Goal: Information Seeking & Learning: Find specific page/section

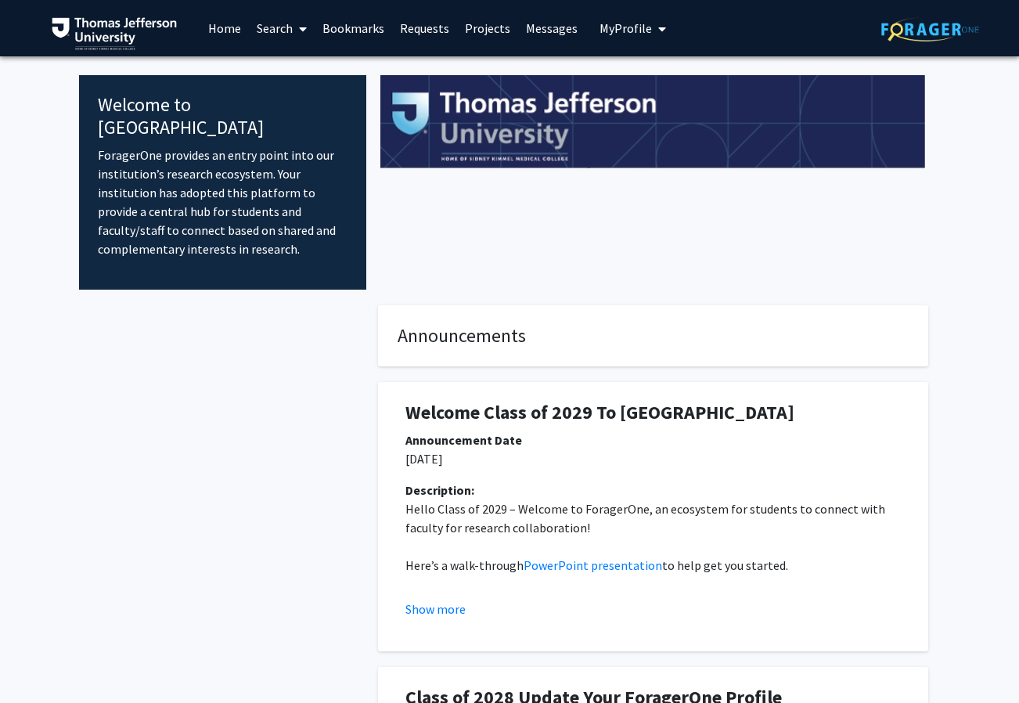
click at [624, 38] on button "My Profile" at bounding box center [633, 28] width 76 height 56
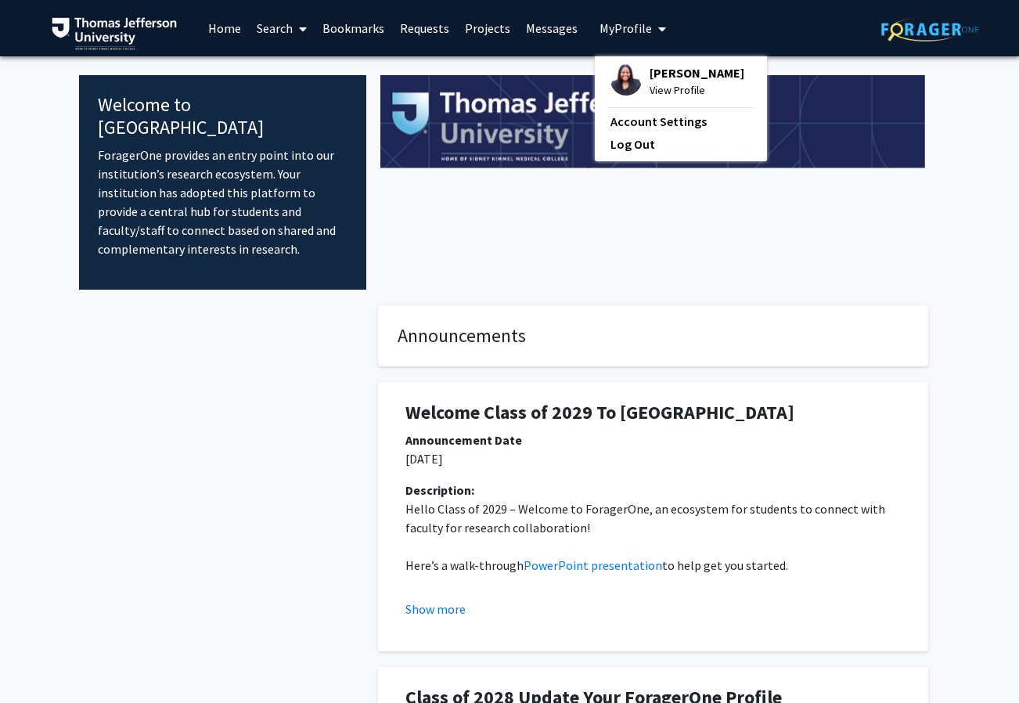
click at [560, 193] on div at bounding box center [653, 182] width 574 height 214
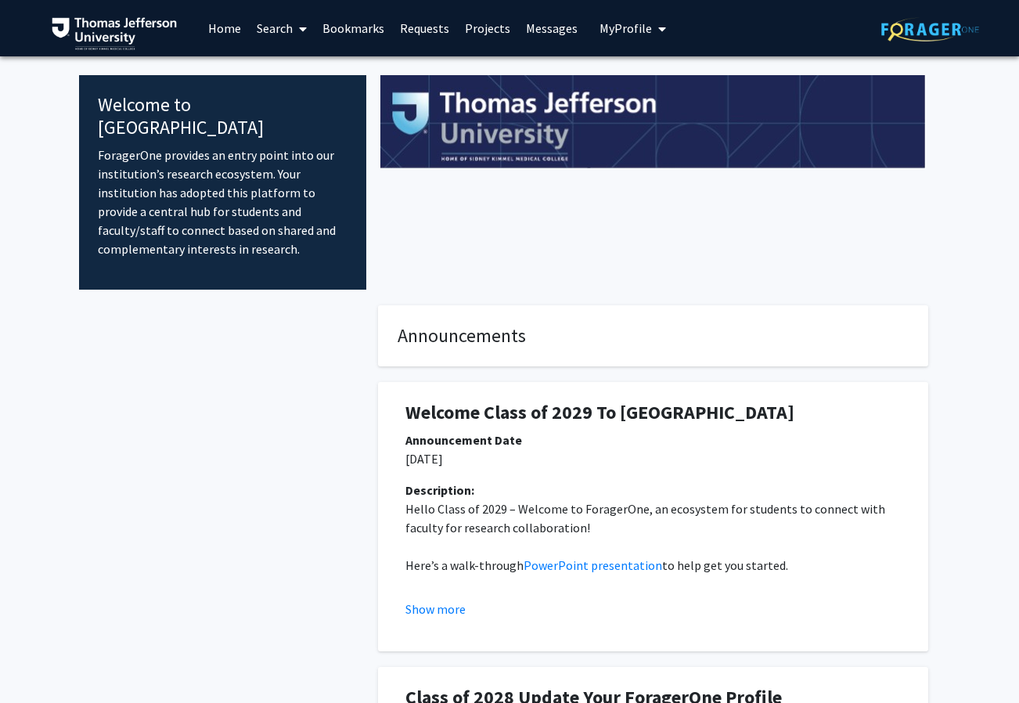
click at [479, 27] on link "Projects" at bounding box center [487, 28] width 61 height 55
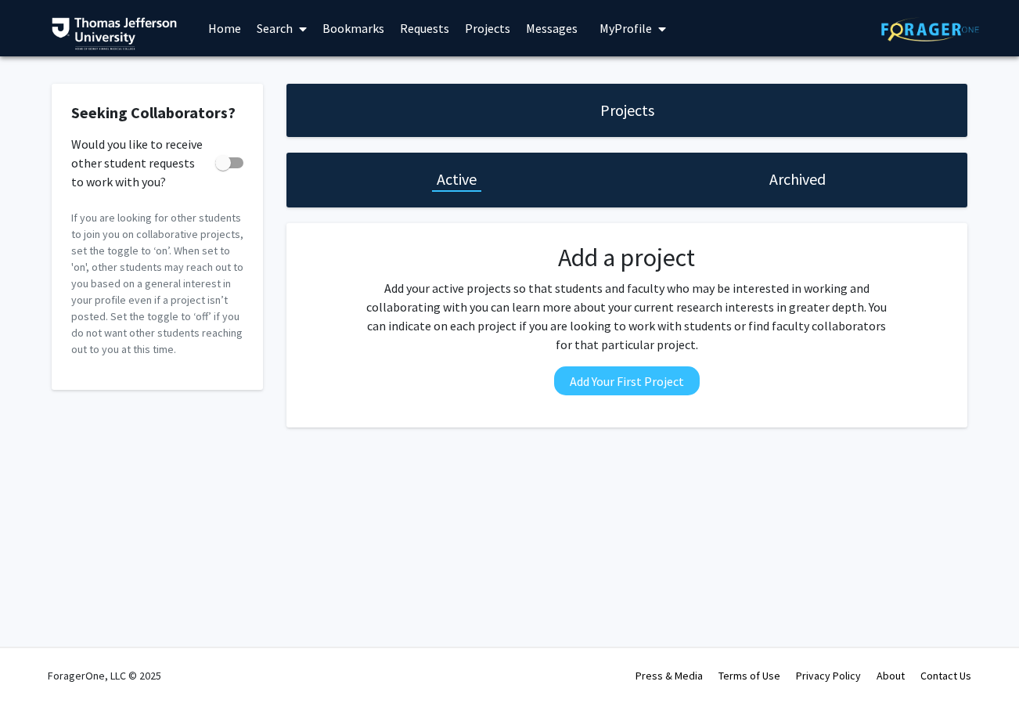
click at [776, 181] on h1 "Archived" at bounding box center [797, 179] width 56 height 22
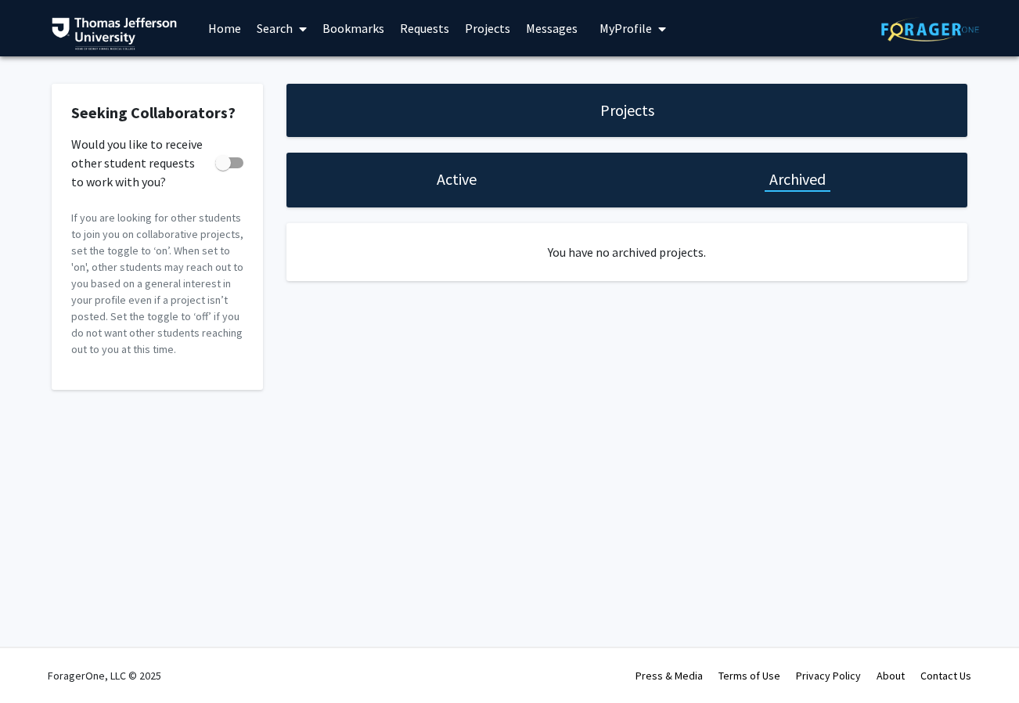
click at [467, 184] on h1 "Active" at bounding box center [457, 179] width 40 height 22
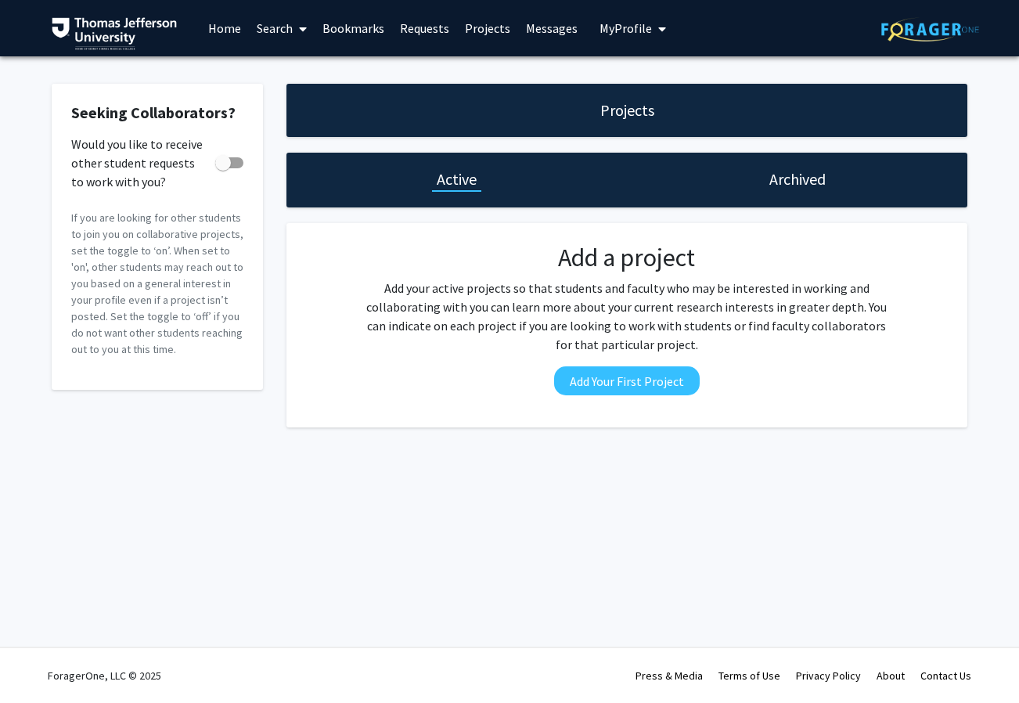
click at [643, 23] on span "My Profile" at bounding box center [626, 28] width 52 height 16
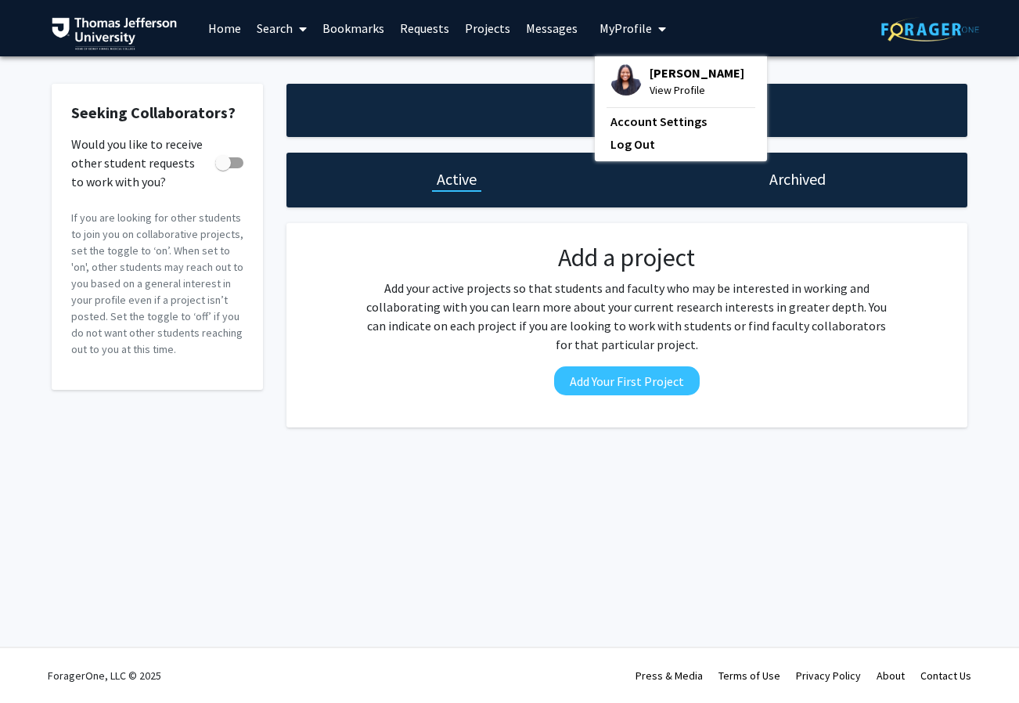
click at [770, 71] on div "Seeking Collaborators? Would you like to receive other student requests to work…" at bounding box center [509, 259] width 1019 height 406
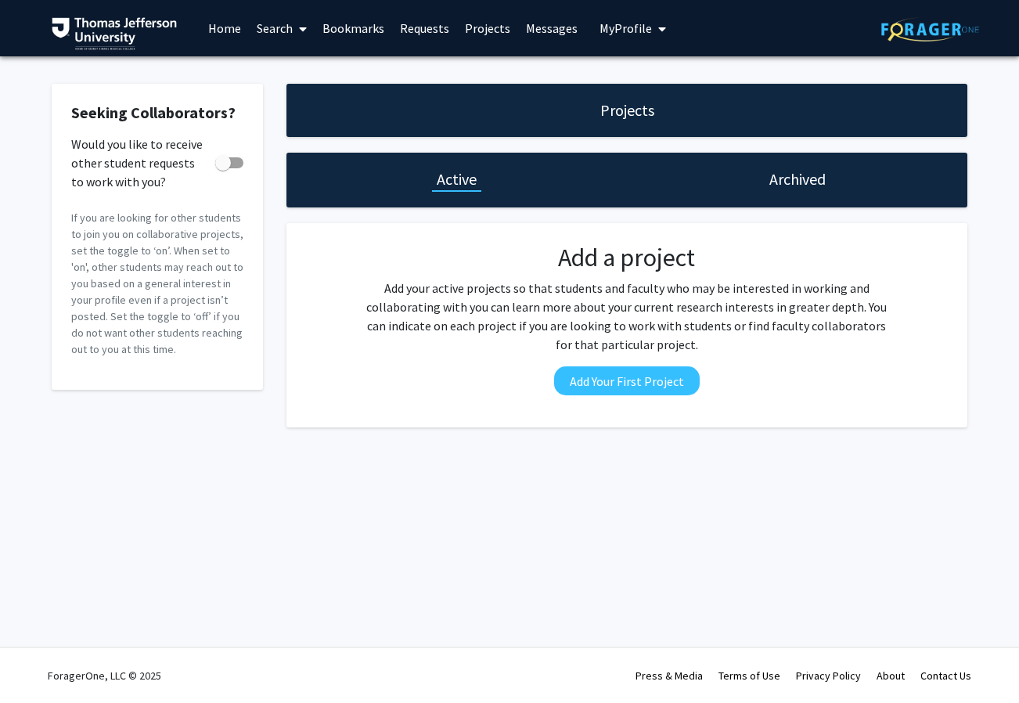
click at [437, 34] on link "Requests" at bounding box center [424, 28] width 65 height 55
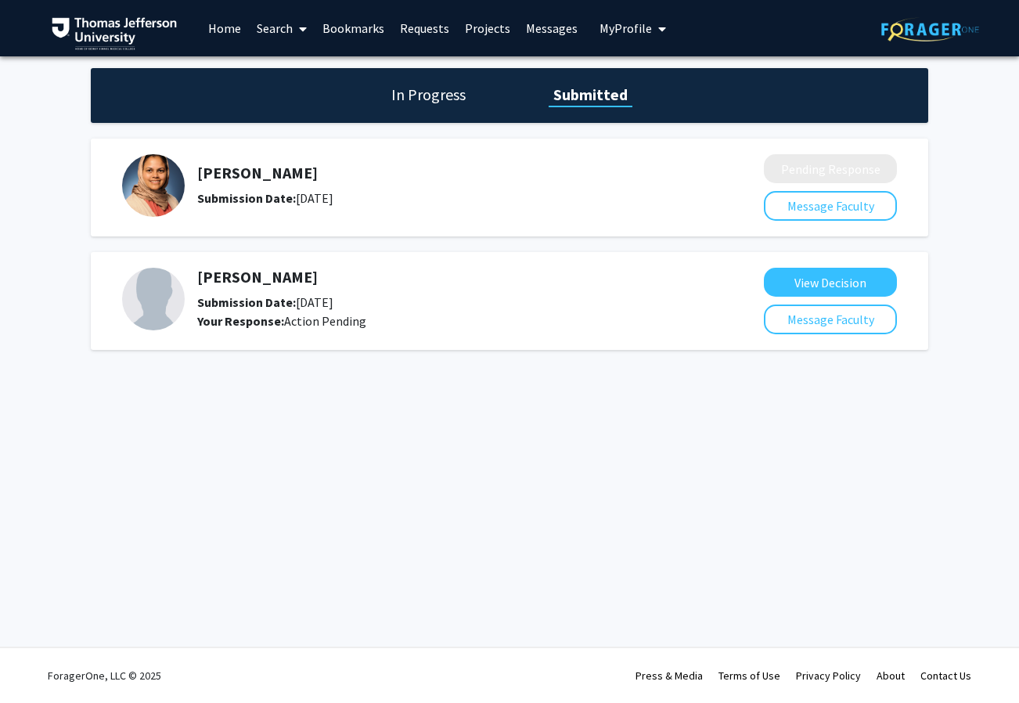
click at [301, 34] on icon at bounding box center [303, 29] width 8 height 13
click at [294, 65] on span "Faculty/Staff" at bounding box center [306, 71] width 115 height 31
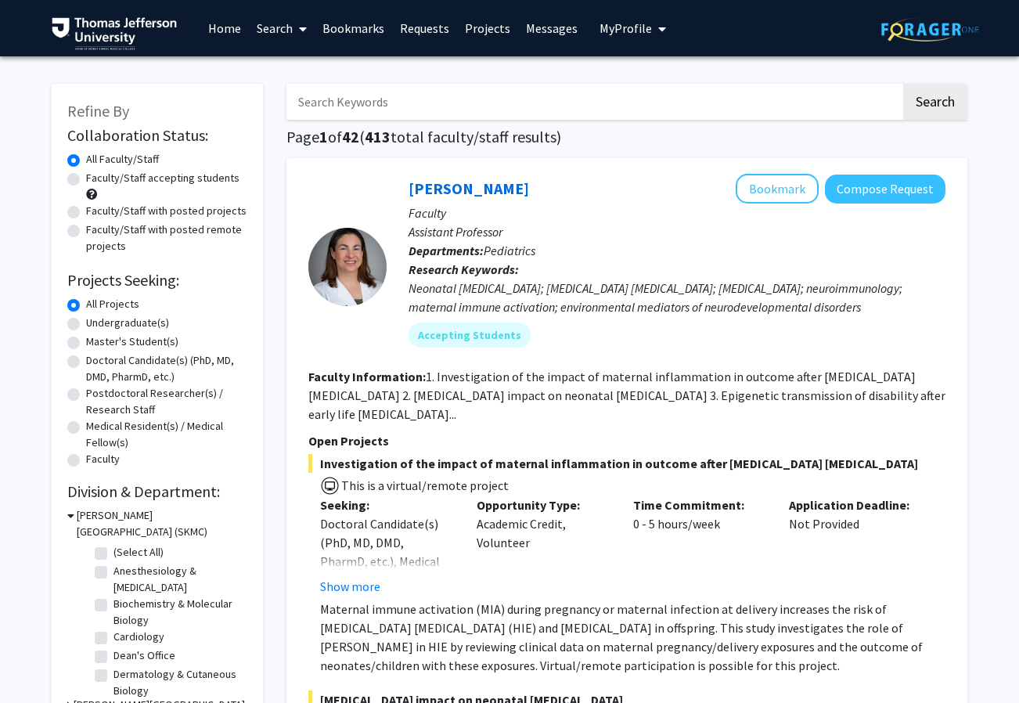
click at [380, 92] on input "Search Keywords" at bounding box center [593, 102] width 614 height 36
type input "P"
type input "IPV"
click at [903, 84] on button "Search" at bounding box center [935, 102] width 64 height 36
